Goal: Information Seeking & Learning: Learn about a topic

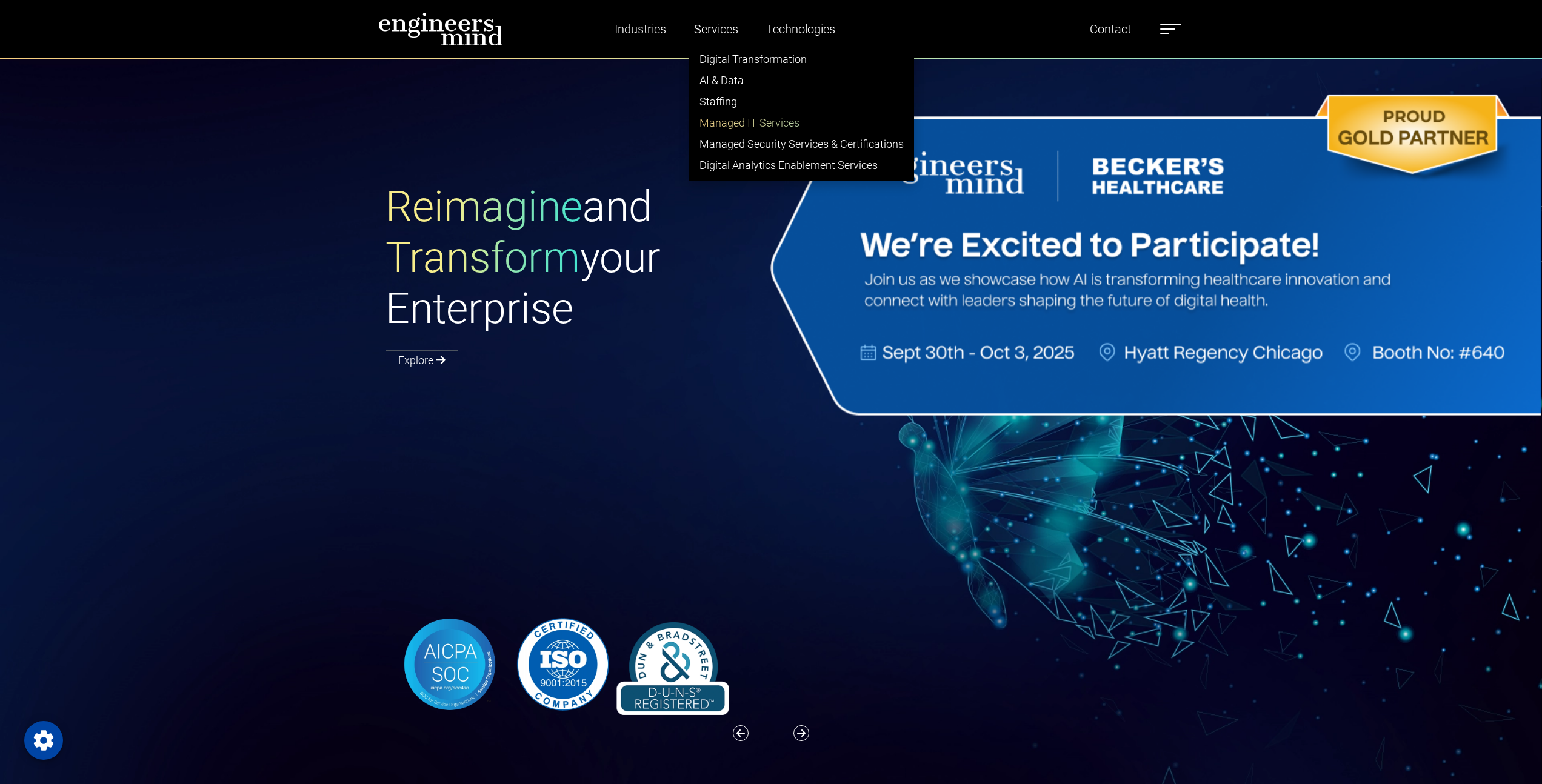
click at [745, 120] on link "Managed IT Services" at bounding box center [802, 122] width 224 height 21
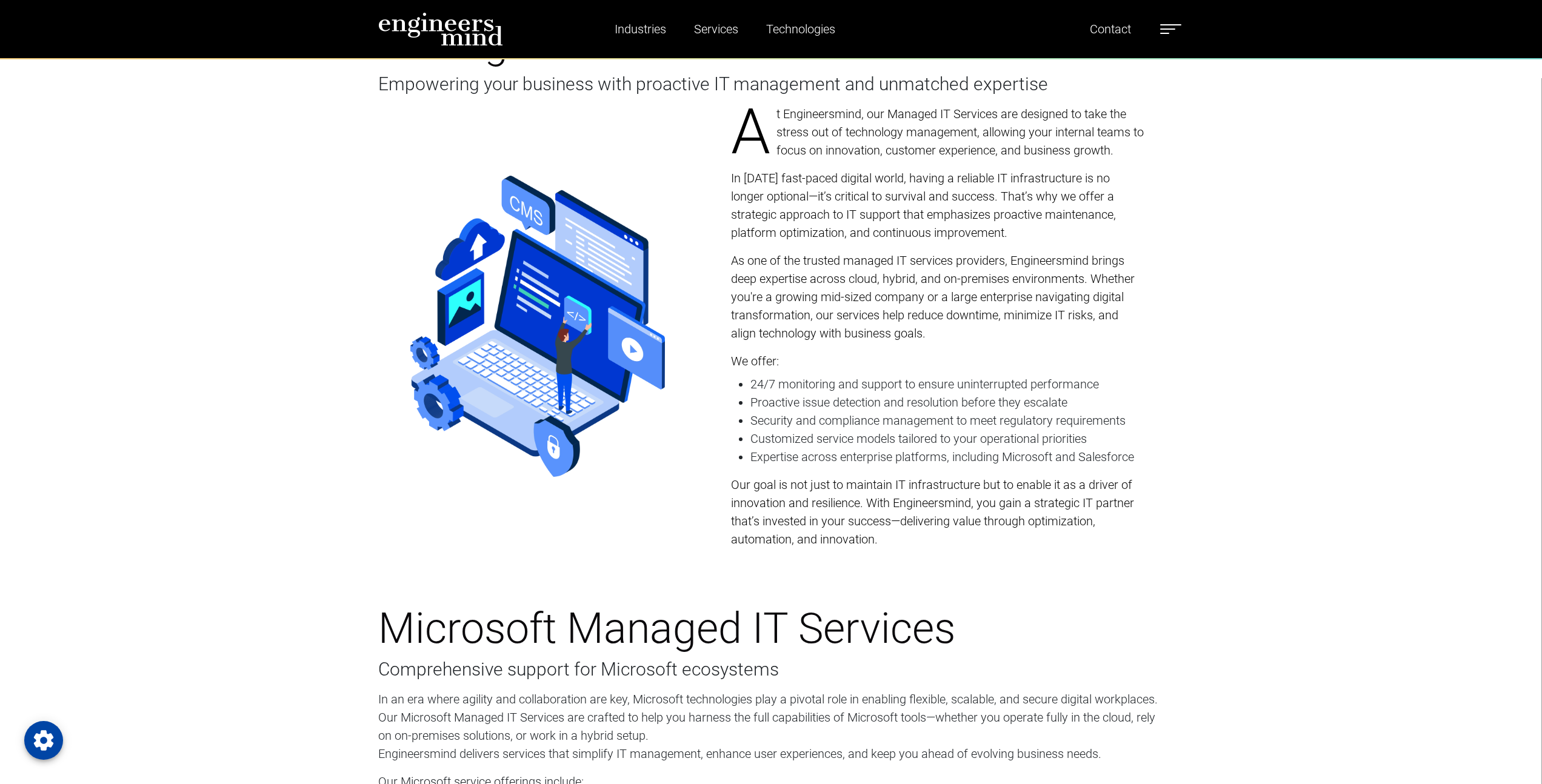
scroll to position [191, 0]
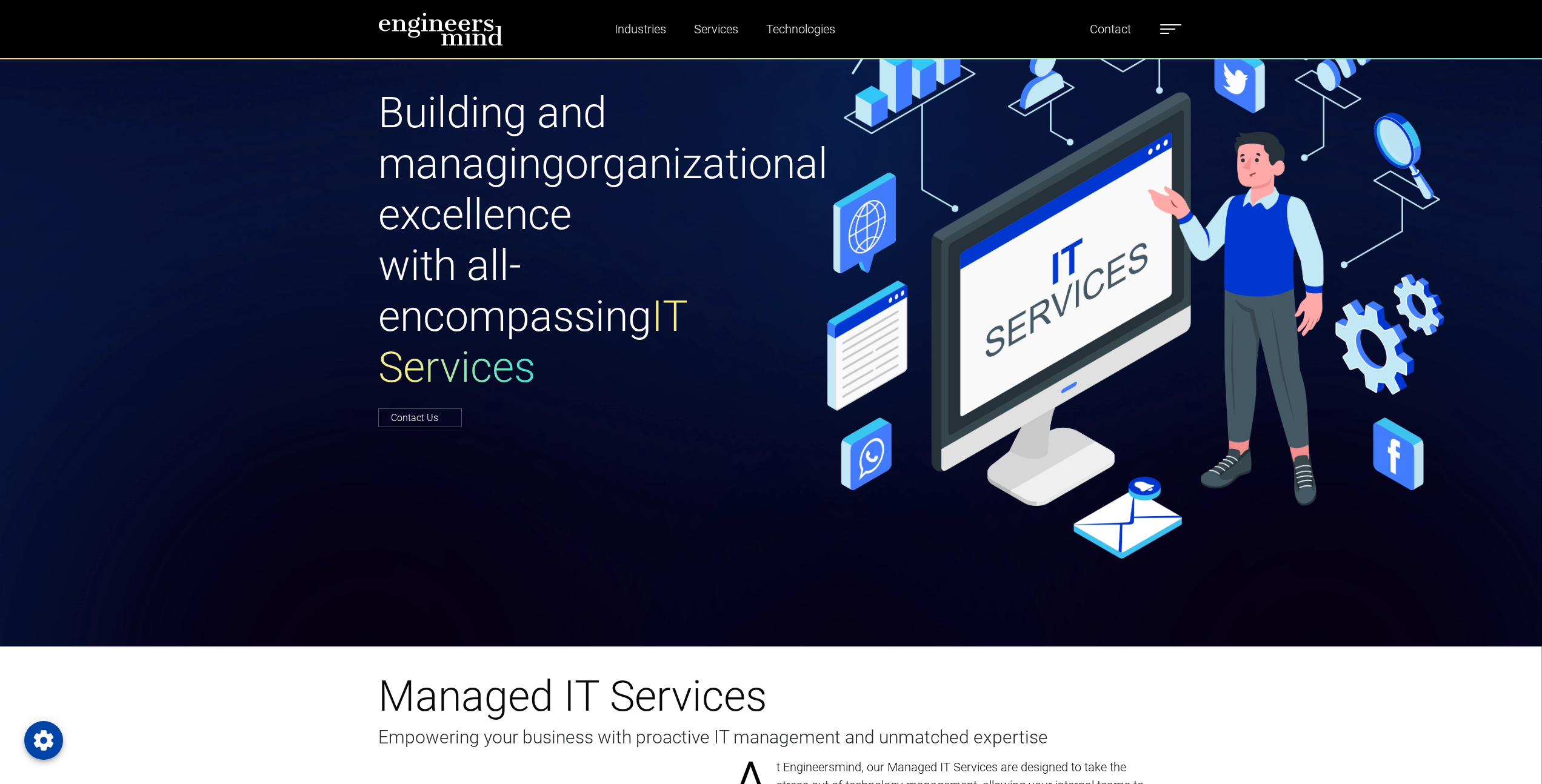
click at [448, 38] on img at bounding box center [441, 29] width 125 height 34
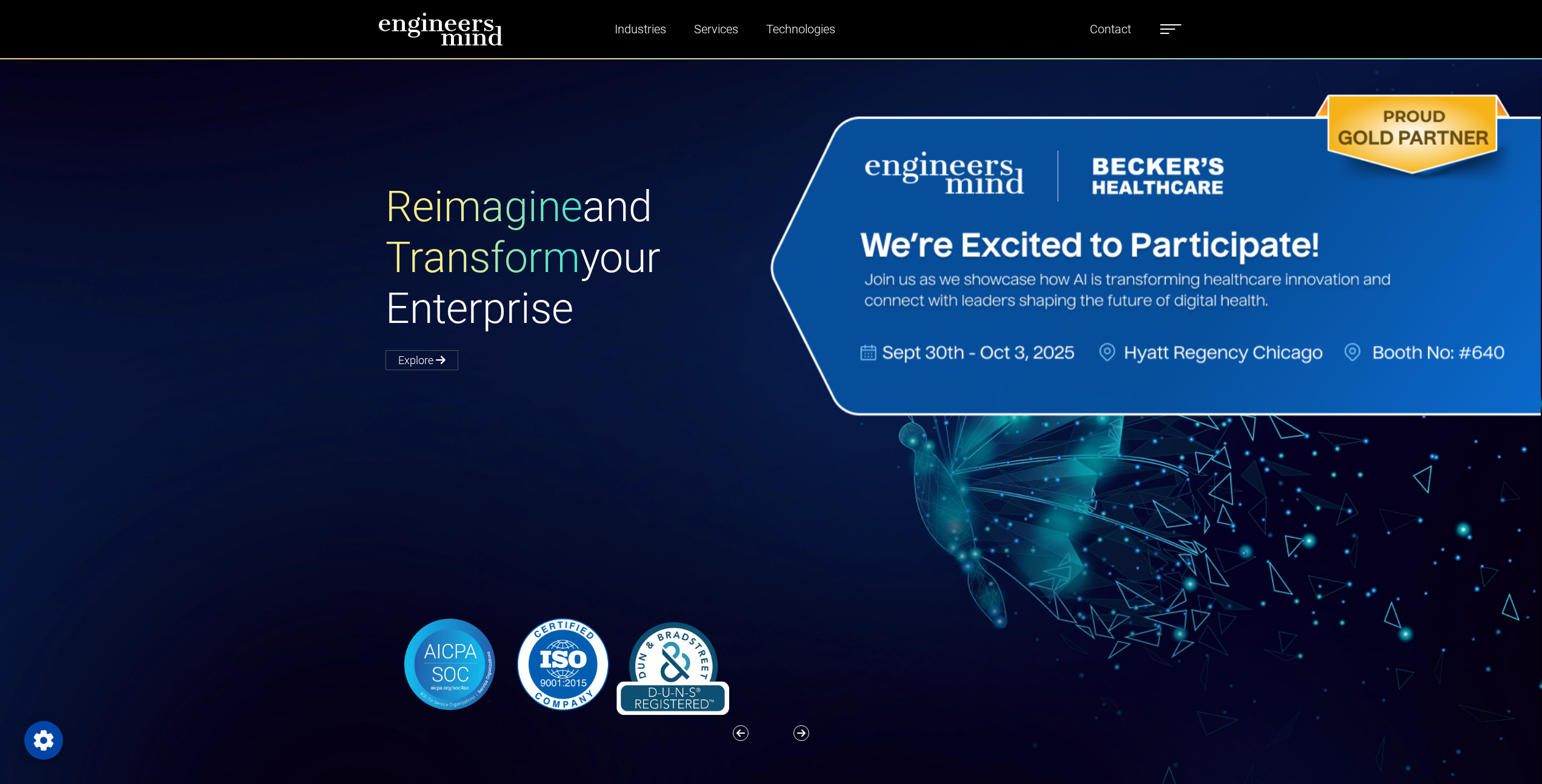
click at [1179, 28] on label at bounding box center [1171, 29] width 21 height 16
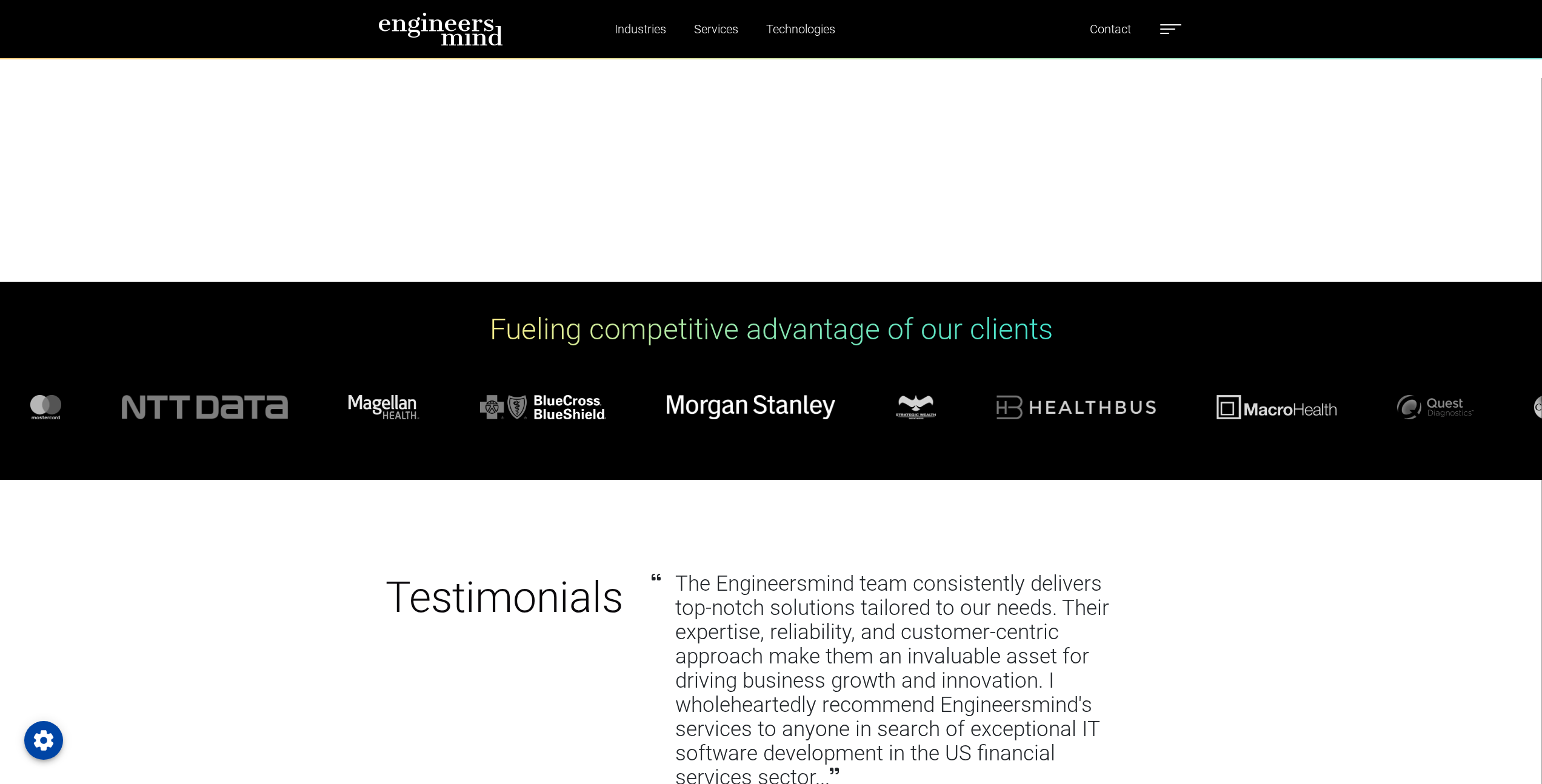
scroll to position [6197, 0]
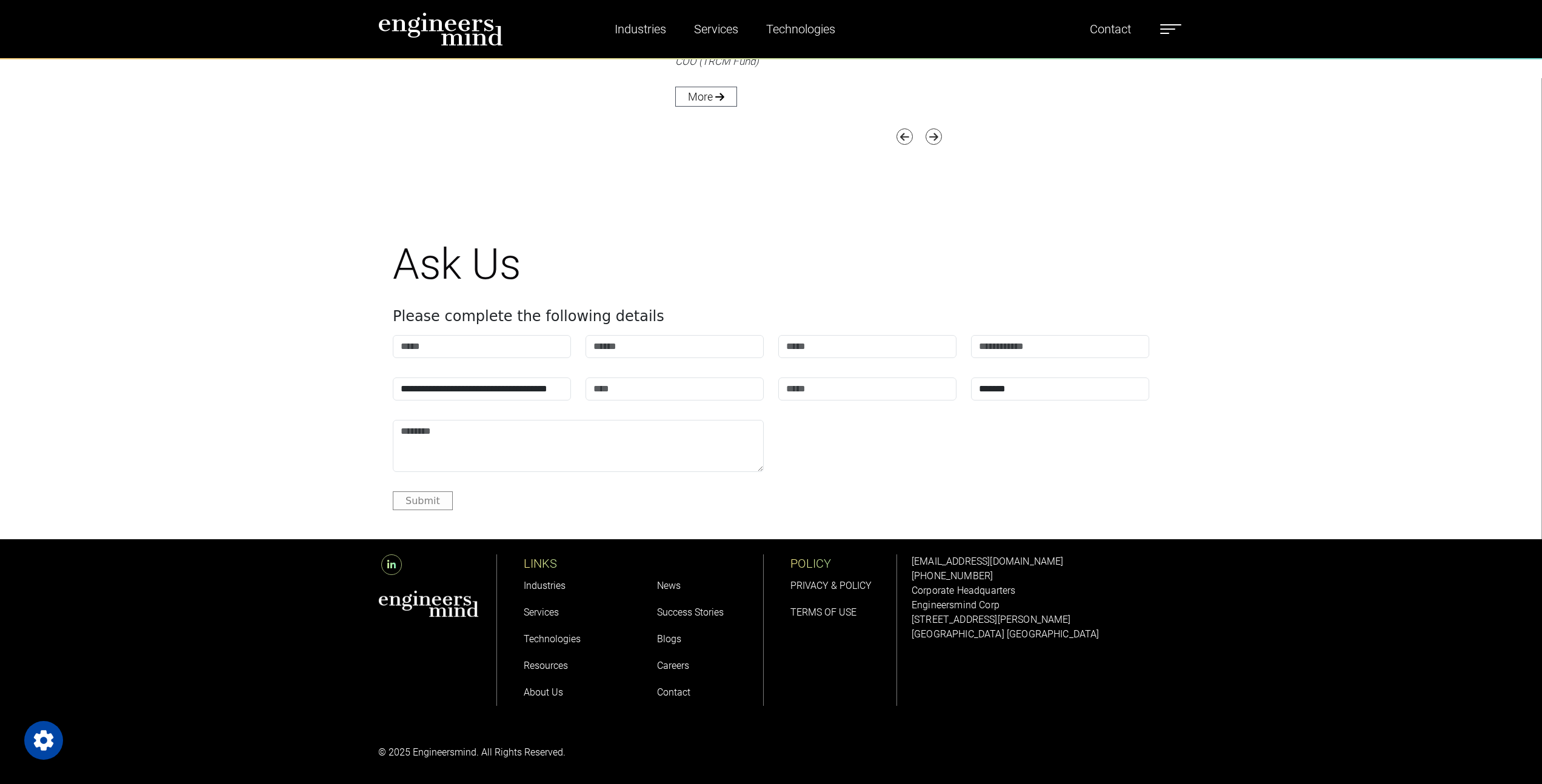
click at [397, 566] on icon at bounding box center [391, 565] width 20 height 20
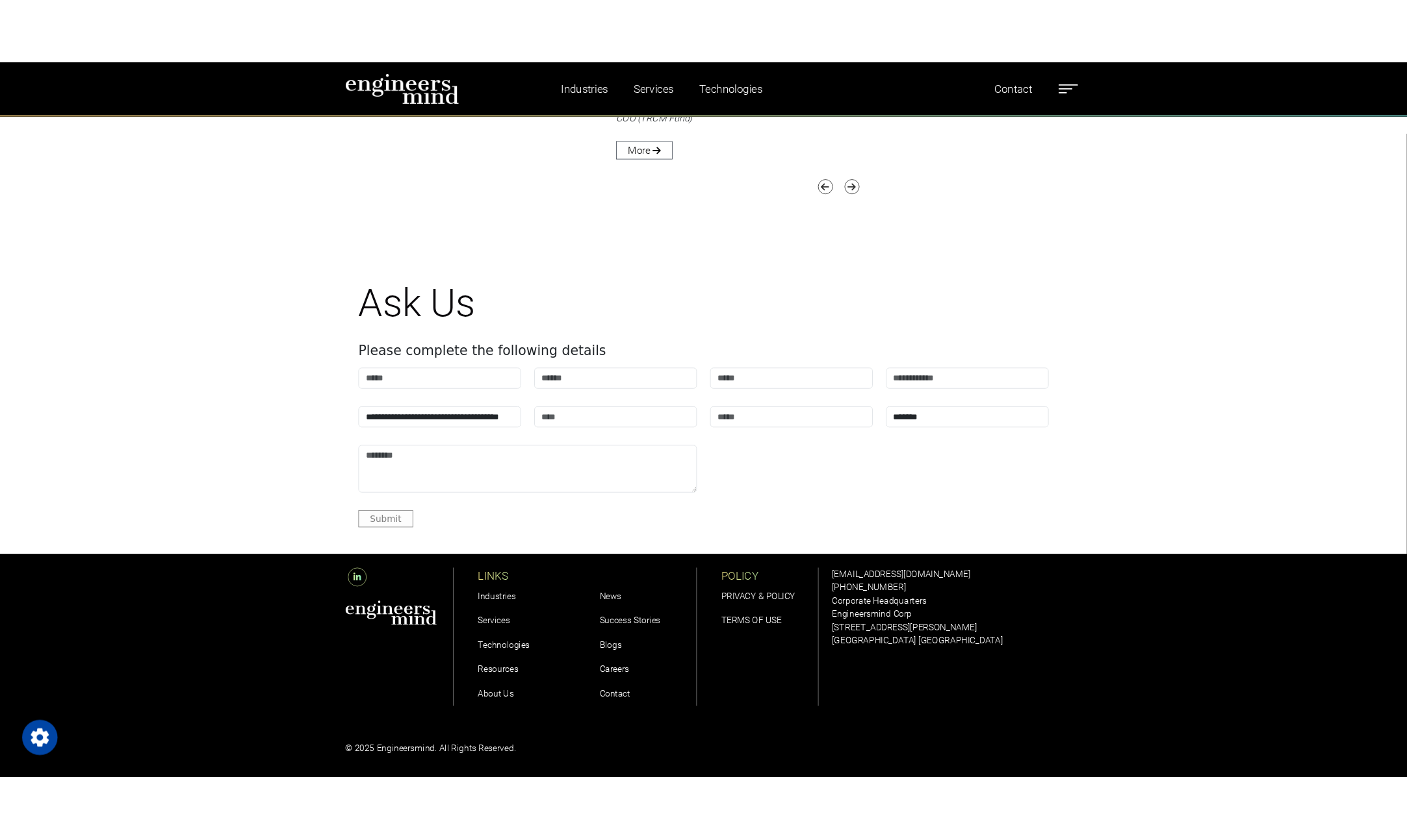
scroll to position [6515, 0]
